Goal: Information Seeking & Learning: Learn about a topic

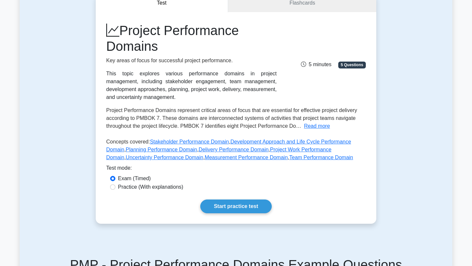
scroll to position [70, 0]
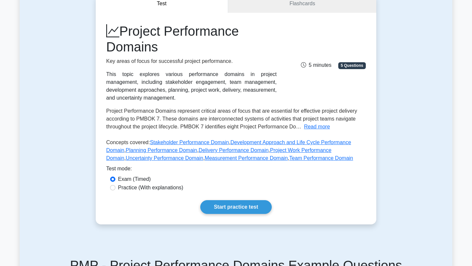
click at [170, 190] on label "Practice (With explanations)" at bounding box center [150, 188] width 65 height 8
click at [115, 190] on input "Practice (With explanations)" at bounding box center [112, 187] width 5 height 5
radio input "true"
click at [137, 181] on label "Exam (Timed)" at bounding box center [134, 180] width 33 height 8
click at [115, 181] on input "Exam (Timed)" at bounding box center [112, 179] width 5 height 5
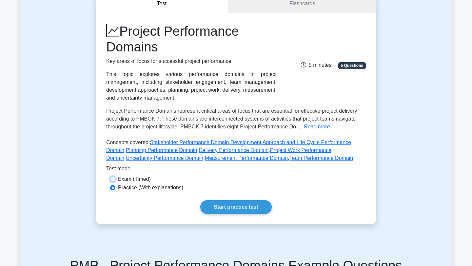
radio input "true"
click at [232, 211] on link "Start practice test" at bounding box center [235, 207] width 71 height 14
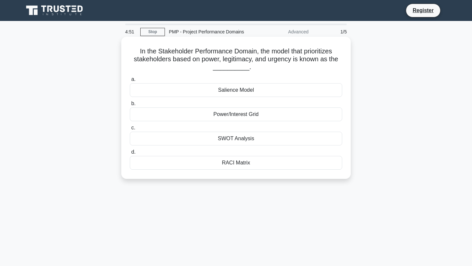
click at [241, 115] on div "Power/Interest Grid" at bounding box center [236, 115] width 213 height 14
click at [130, 106] on input "b. Power/Interest Grid" at bounding box center [130, 104] width 0 height 4
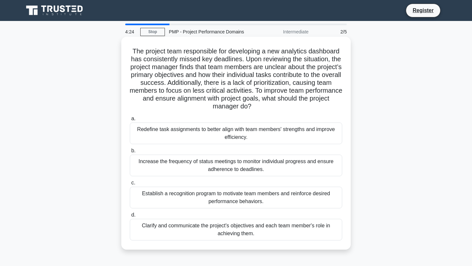
click at [215, 232] on div "Clarify and communicate the project's objectives and each team member's role in…" at bounding box center [236, 230] width 213 height 22
click at [130, 218] on input "d. Clarify and communicate the project's objectives and each team member's role…" at bounding box center [130, 215] width 0 height 4
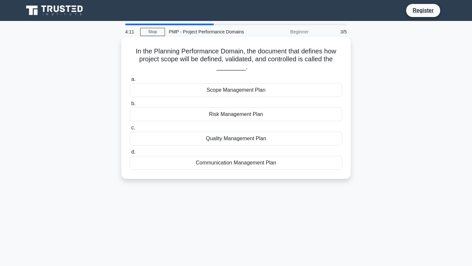
click at [246, 92] on div "Scope Management Plan" at bounding box center [236, 90] width 213 height 14
click at [130, 82] on input "a. Scope Management Plan" at bounding box center [130, 79] width 0 height 4
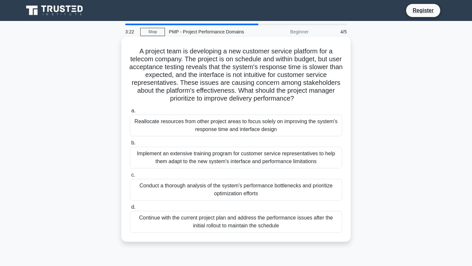
click at [235, 185] on div "Conduct a thorough analysis of the system's performance bottlenecks and priorit…" at bounding box center [236, 190] width 213 height 22
click at [130, 177] on input "c. Conduct a thorough analysis of the system's performance bottlenecks and prio…" at bounding box center [130, 175] width 0 height 4
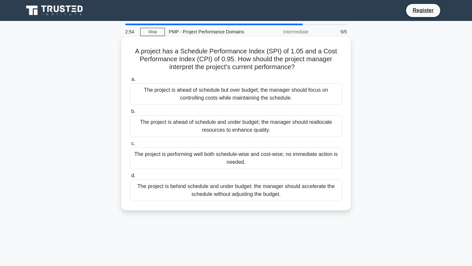
click at [324, 74] on div "a. The project is ahead of schedule but over budget; the manager should focus o…" at bounding box center [236, 138] width 220 height 129
click at [307, 84] on div "The project is ahead of schedule but over budget; the manager should focus on c…" at bounding box center [236, 94] width 213 height 22
click at [130, 82] on input "a. The project is ahead of schedule but over budget; the manager should focus o…" at bounding box center [130, 79] width 0 height 4
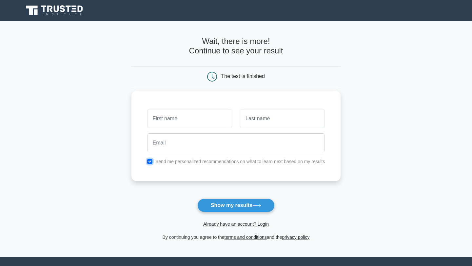
click at [150, 162] on input "checkbox" at bounding box center [149, 161] width 5 height 5
checkbox input "false"
click at [218, 205] on button "Show my results" at bounding box center [235, 206] width 77 height 14
type input "[PERSON_NAME]"
type input "Keislar"
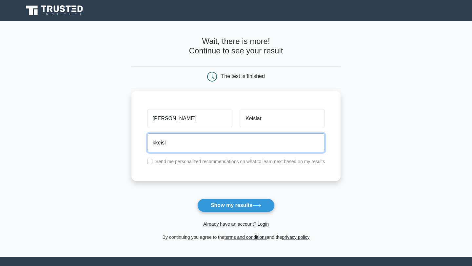
type input "[EMAIL_ADDRESS][DOMAIN_NAME]"
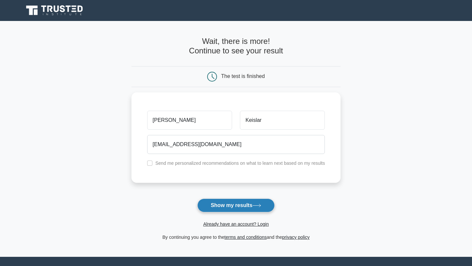
click at [234, 204] on button "Show my results" at bounding box center [235, 206] width 77 height 14
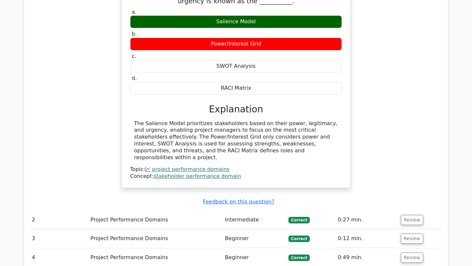
scroll to position [558, 0]
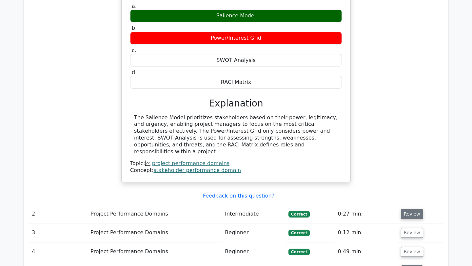
click at [413, 209] on button "Review" at bounding box center [412, 214] width 22 height 10
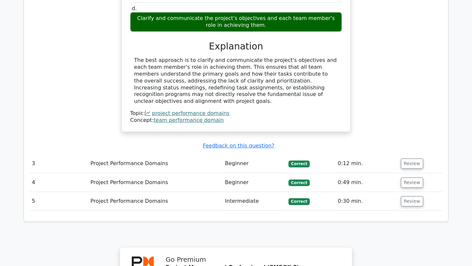
scroll to position [970, 0]
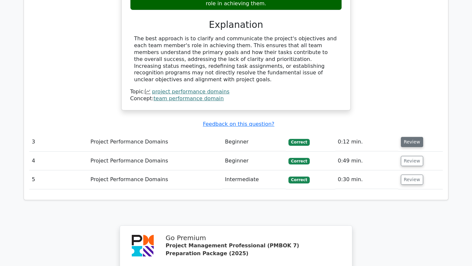
click at [413, 137] on button "Review" at bounding box center [412, 142] width 22 height 10
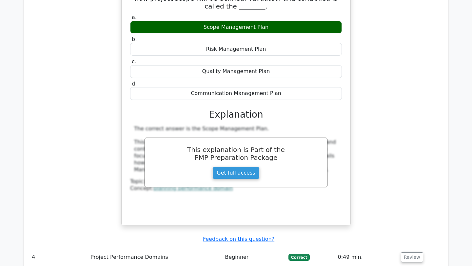
scroll to position [1177, 0]
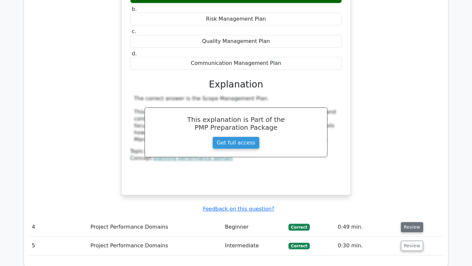
click at [414, 222] on button "Review" at bounding box center [412, 227] width 22 height 10
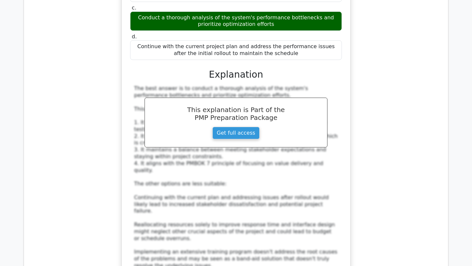
scroll to position [1646, 0]
